Goal: Learn about a topic

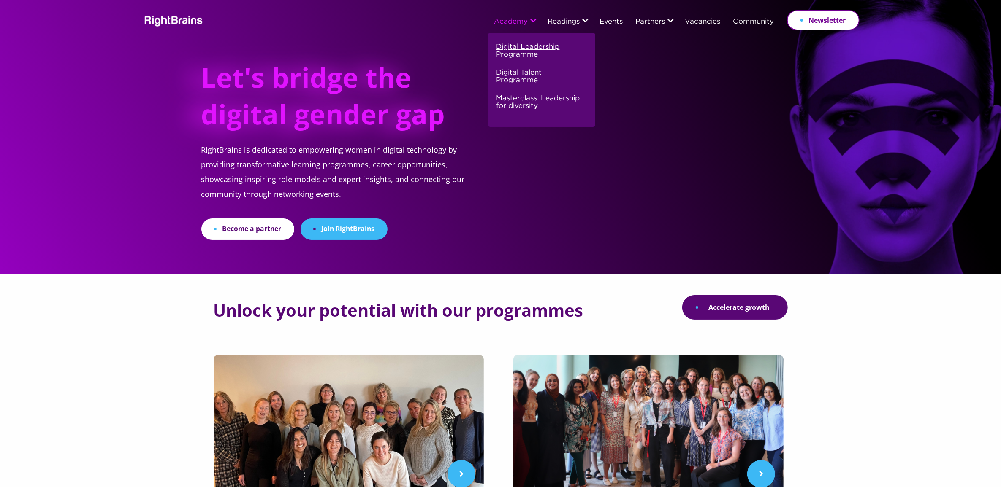
click at [514, 51] on link "Digital Leadership Programme" at bounding box center [540, 54] width 88 height 26
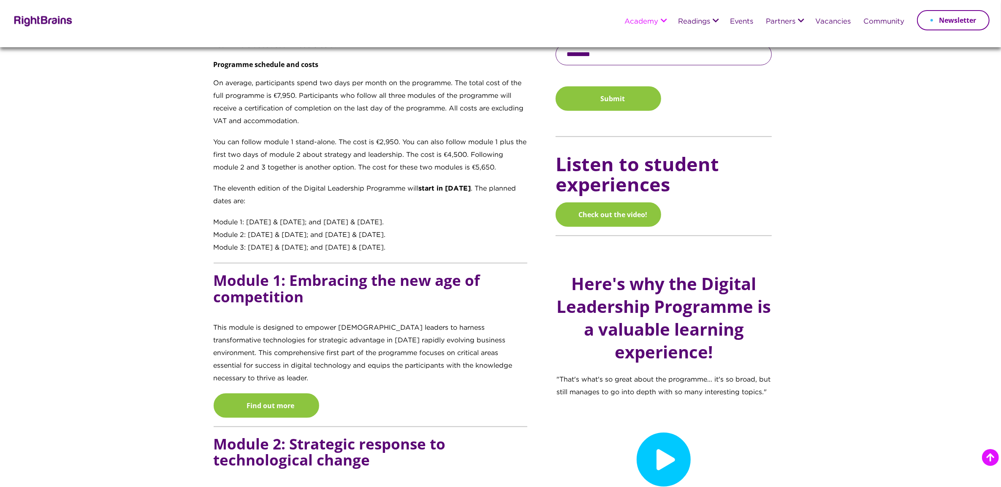
scroll to position [580, 0]
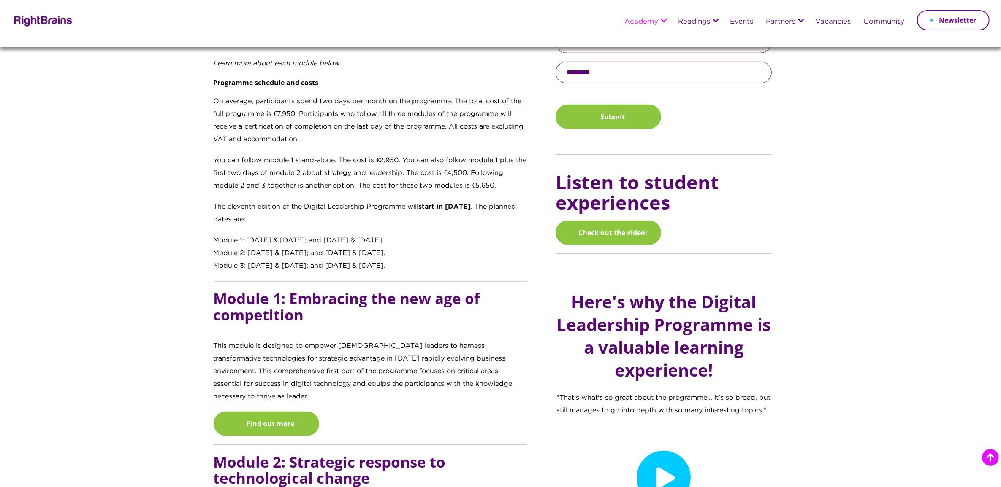
drag, startPoint x: 405, startPoint y: 262, endPoint x: 209, endPoint y: 239, distance: 197.2
click at [209, 239] on div "Transforming digital learners into digital leaders Recognising that tomorrow’s …" at bounding box center [378, 309] width 342 height 980
copy div "Module 1: 14 & 15 October 2025; and 19 & 20 November 2025. Module 2: 16 & 17 De…"
